Goal: Task Accomplishment & Management: Manage account settings

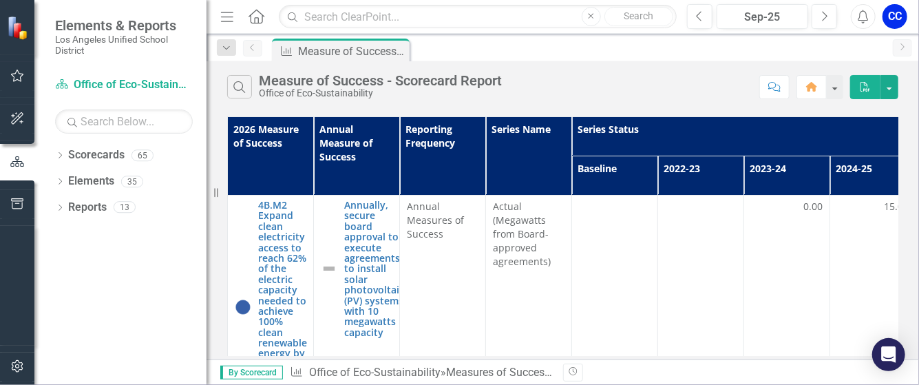
click at [129, 304] on div "Dropdown Scorecards 65 Dropdown LAUSD [DATE]-[DATE] Strategic Plan Dropdown Chi…" at bounding box center [120, 264] width 172 height 241
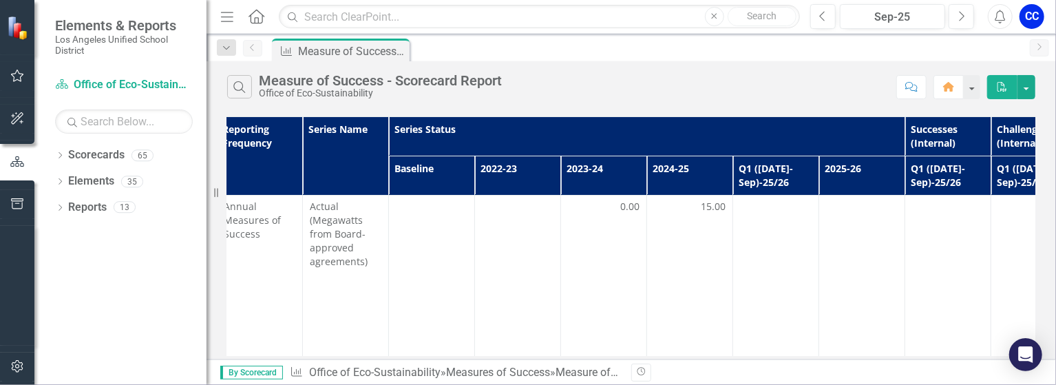
scroll to position [0, 184]
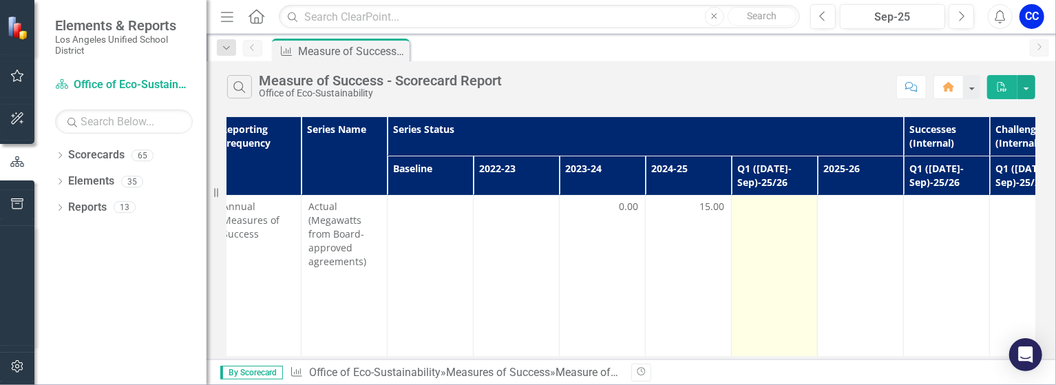
click at [758, 222] on td at bounding box center [775, 307] width 86 height 224
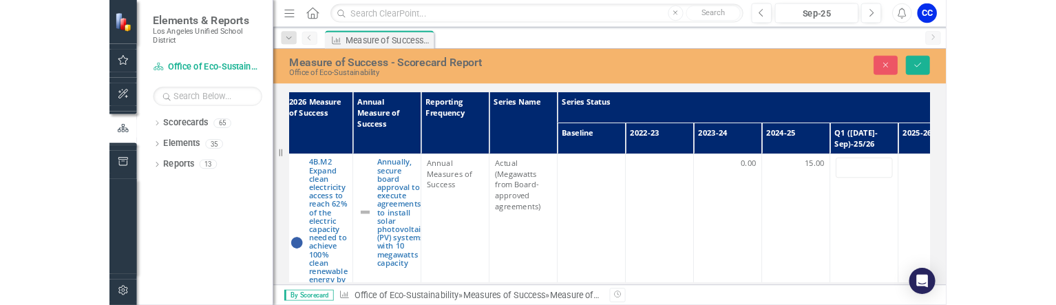
scroll to position [0, 0]
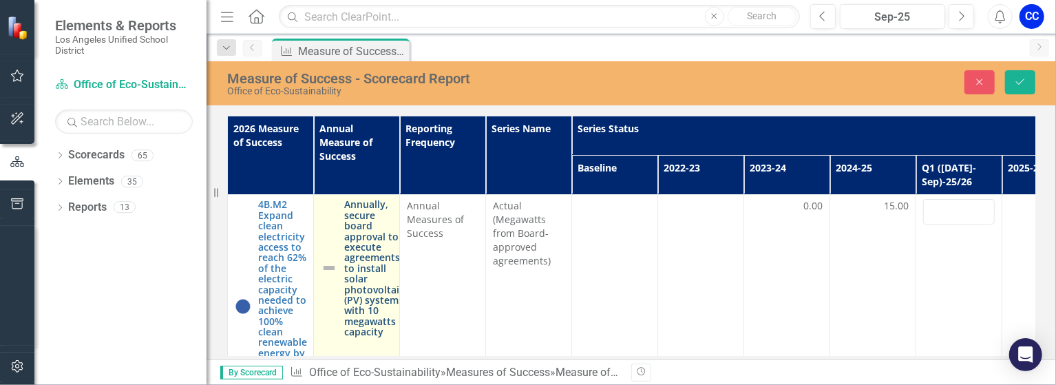
click at [369, 242] on link "Annually, secure board approval to execute agreements to install solar photovol…" at bounding box center [374, 268] width 60 height 138
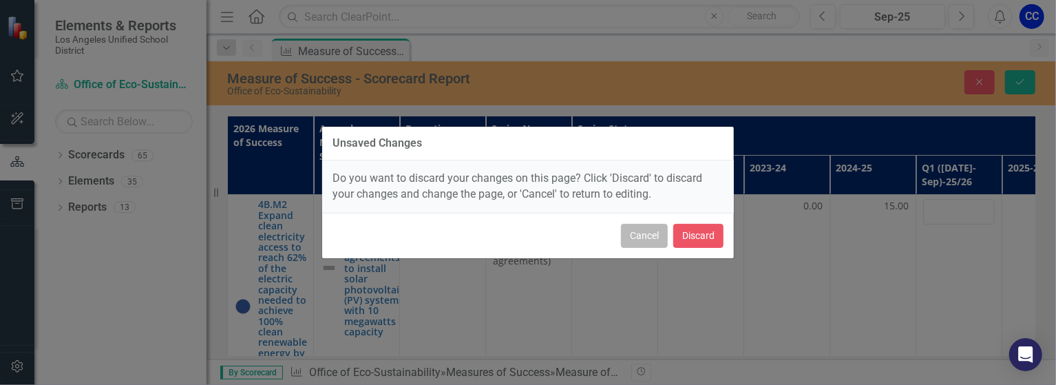
click at [653, 237] on button "Cancel" at bounding box center [644, 236] width 47 height 24
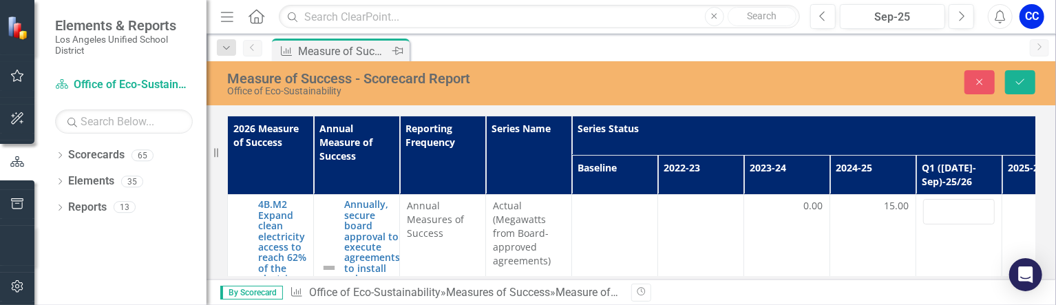
click at [354, 53] on div "Measure of Success - Scorecard Report" at bounding box center [343, 51] width 91 height 17
click at [857, 168] on th "Q1 ([DATE]-Sep)-25/26" at bounding box center [959, 175] width 86 height 39
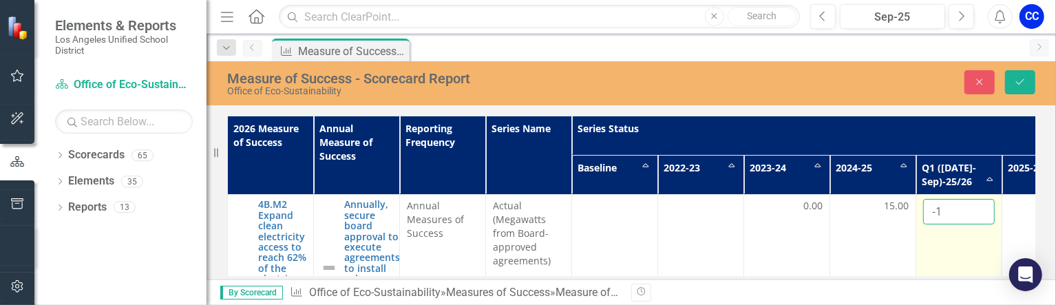
click at [857, 214] on input "-1" at bounding box center [959, 211] width 72 height 25
type input "0"
click at [857, 207] on input "0" at bounding box center [959, 211] width 72 height 25
click at [857, 235] on td "0" at bounding box center [959, 307] width 86 height 224
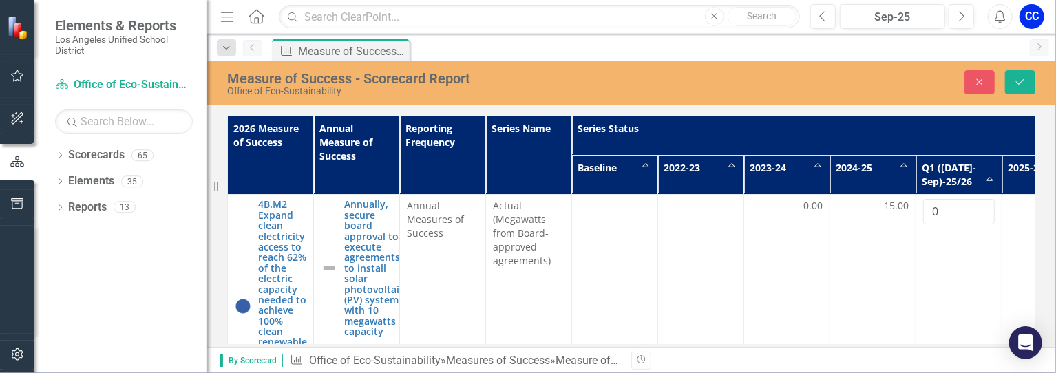
click at [359, 160] on th "Annual Measure of Success" at bounding box center [357, 155] width 86 height 78
click at [342, 142] on th "Annual Measure of Success Sort Ascending" at bounding box center [357, 155] width 86 height 78
click at [836, 50] on div "Measures of Success Measure of Success - Scorecard Report Pin" at bounding box center [646, 50] width 754 height 22
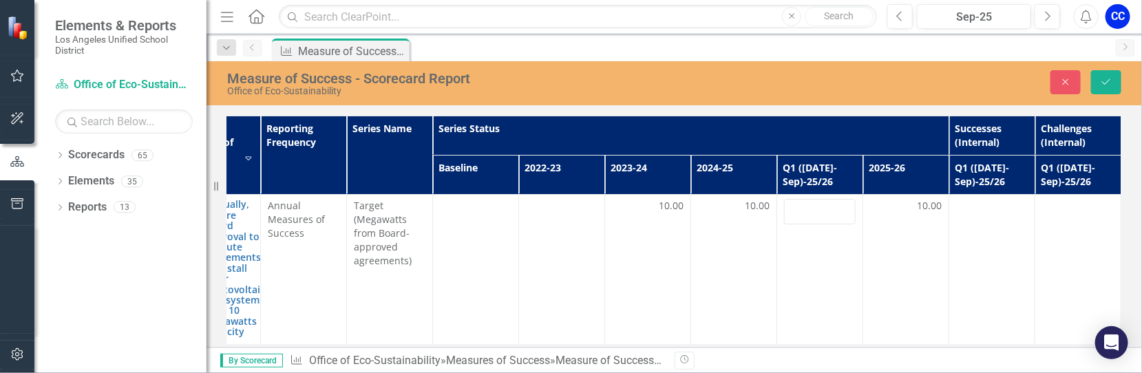
scroll to position [0, 107]
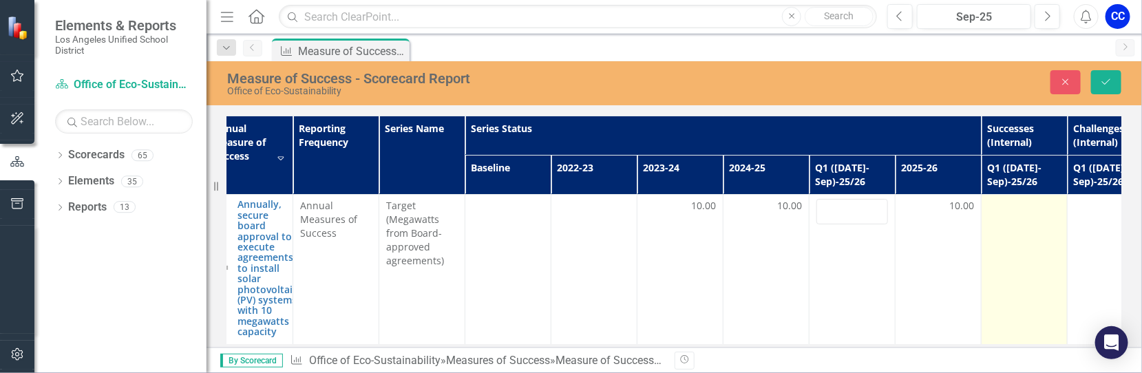
click at [857, 208] on div at bounding box center [1024, 207] width 72 height 17
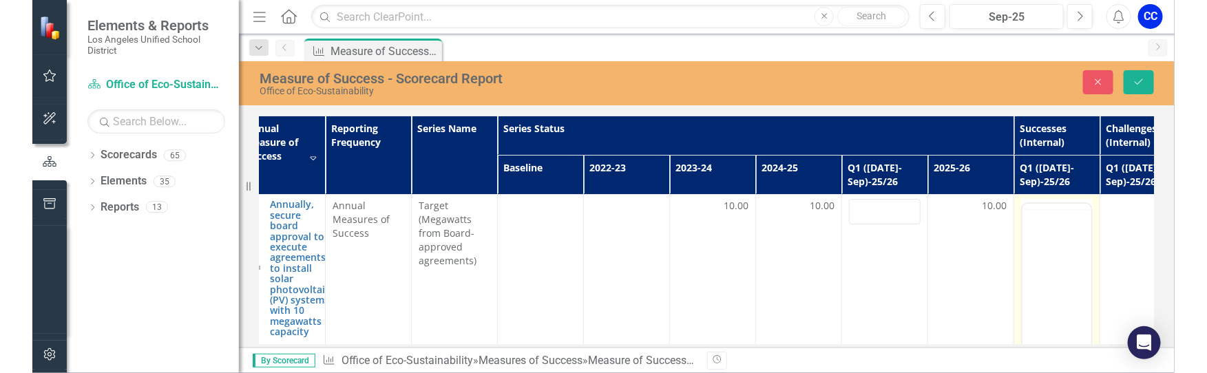
scroll to position [0, 0]
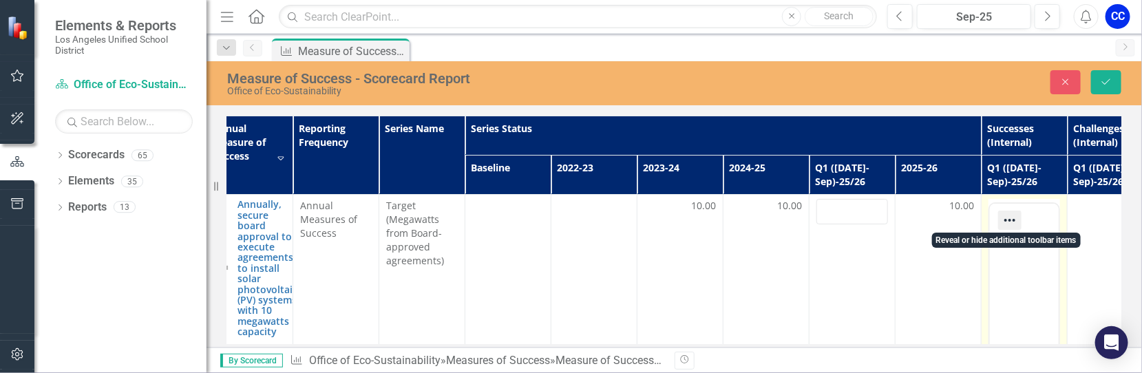
click at [857, 220] on icon "Reveal or hide additional toolbar items" at bounding box center [1009, 220] width 17 height 17
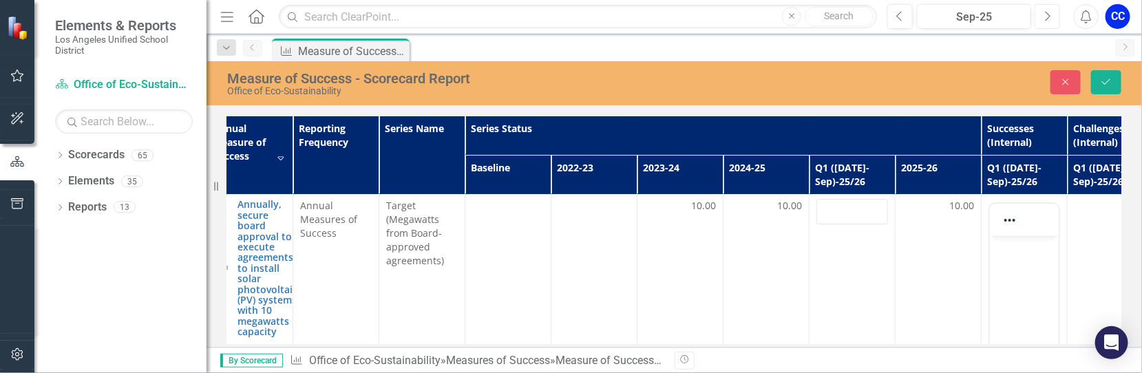
click at [857, 0] on html "Elements & Reports Los Angeles Unified School District Scorecard Office of Eco-…" at bounding box center [571, 186] width 1142 height 373
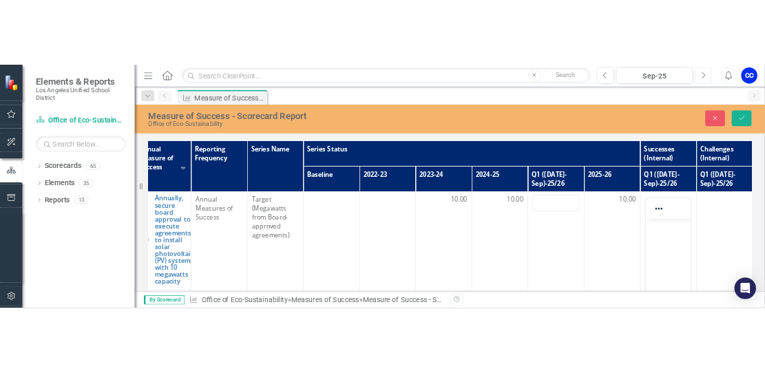
scroll to position [0, 74]
